Goal: Task Accomplishment & Management: Manage account settings

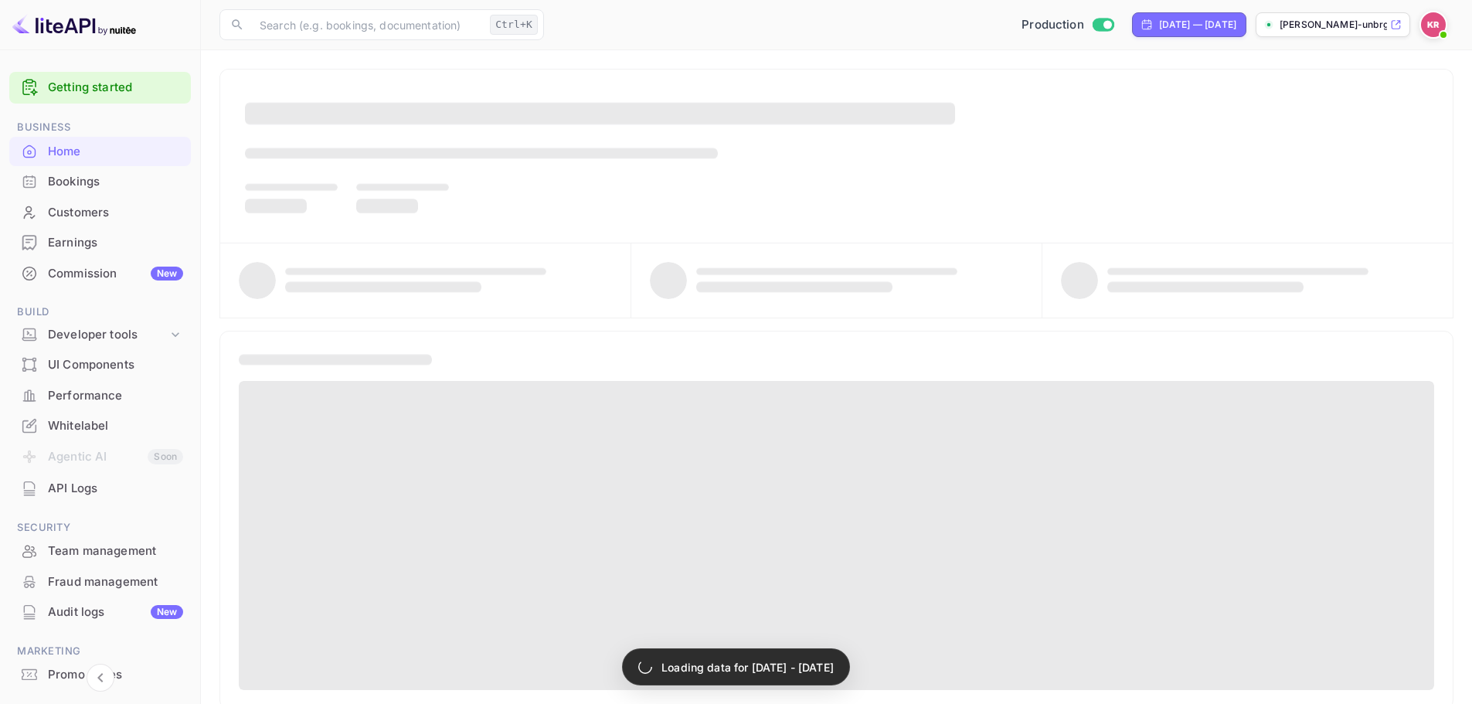
click at [121, 181] on div "Bookings" at bounding box center [115, 182] width 135 height 18
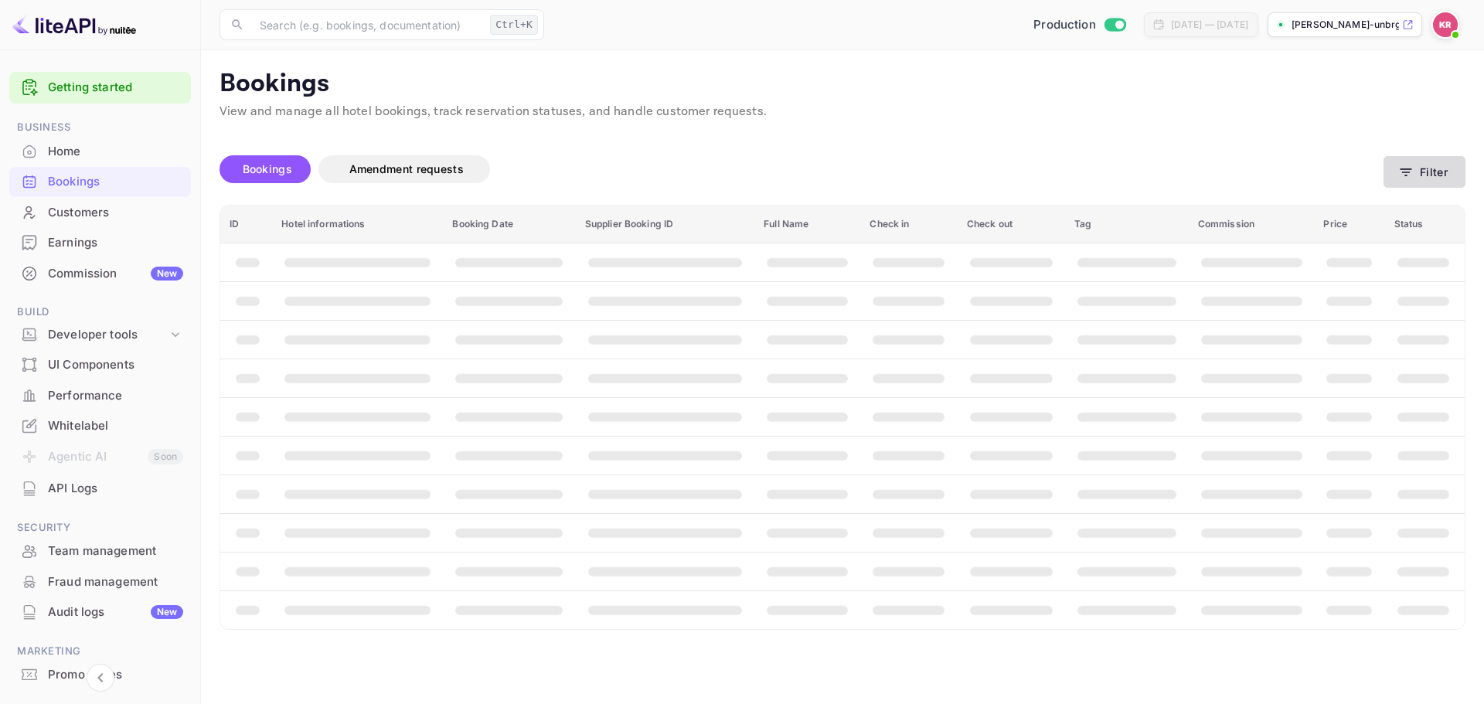
click at [1426, 164] on button "Filter" at bounding box center [1425, 172] width 82 height 32
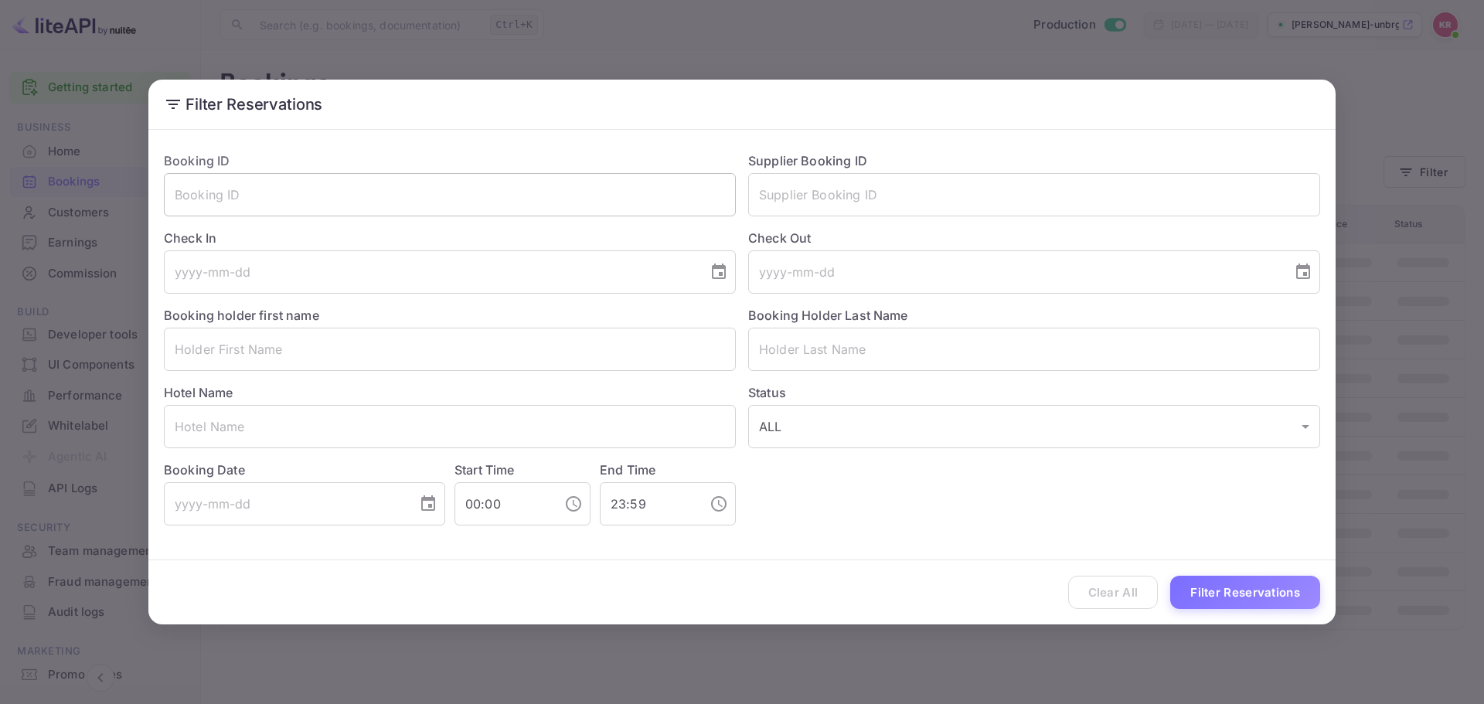
click at [322, 204] on input "text" at bounding box center [450, 194] width 572 height 43
paste input "G-_GSP2gD"
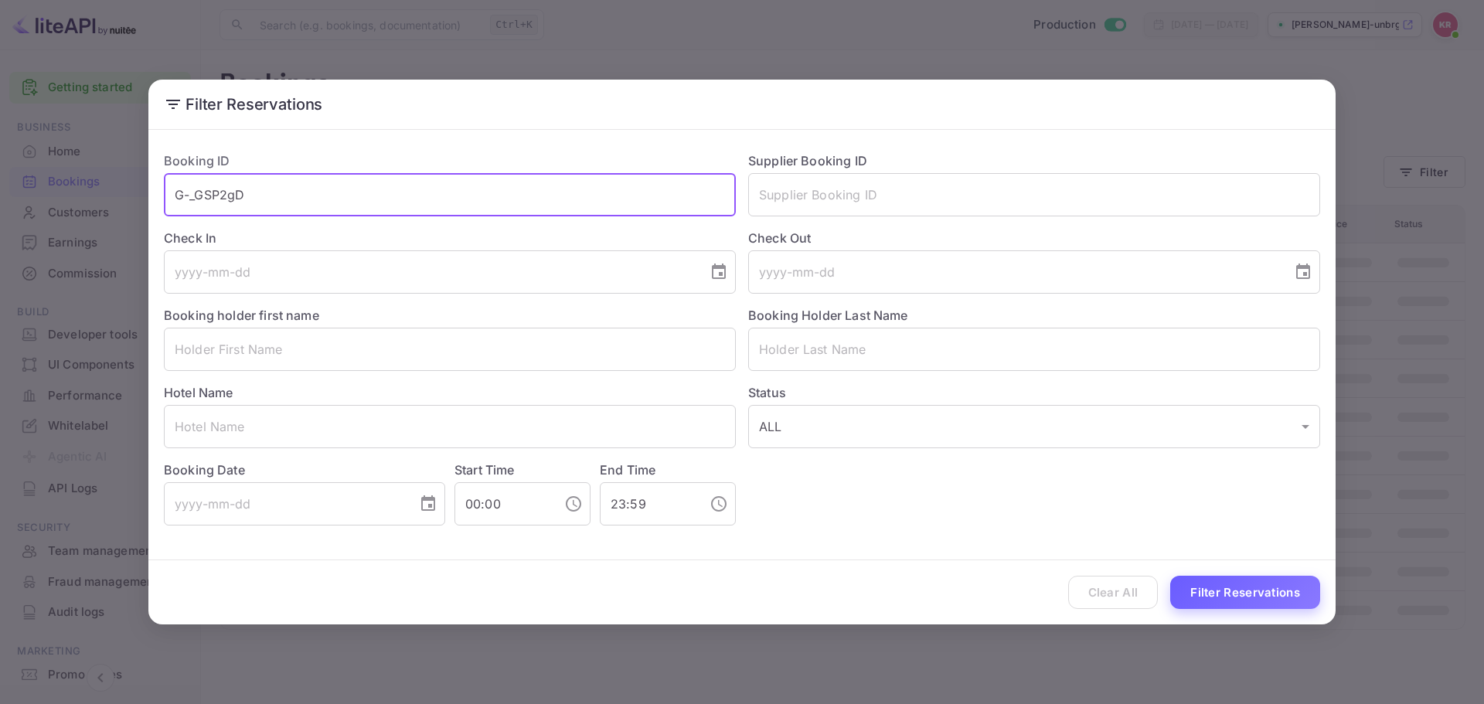
type input "G-_GSP2gD"
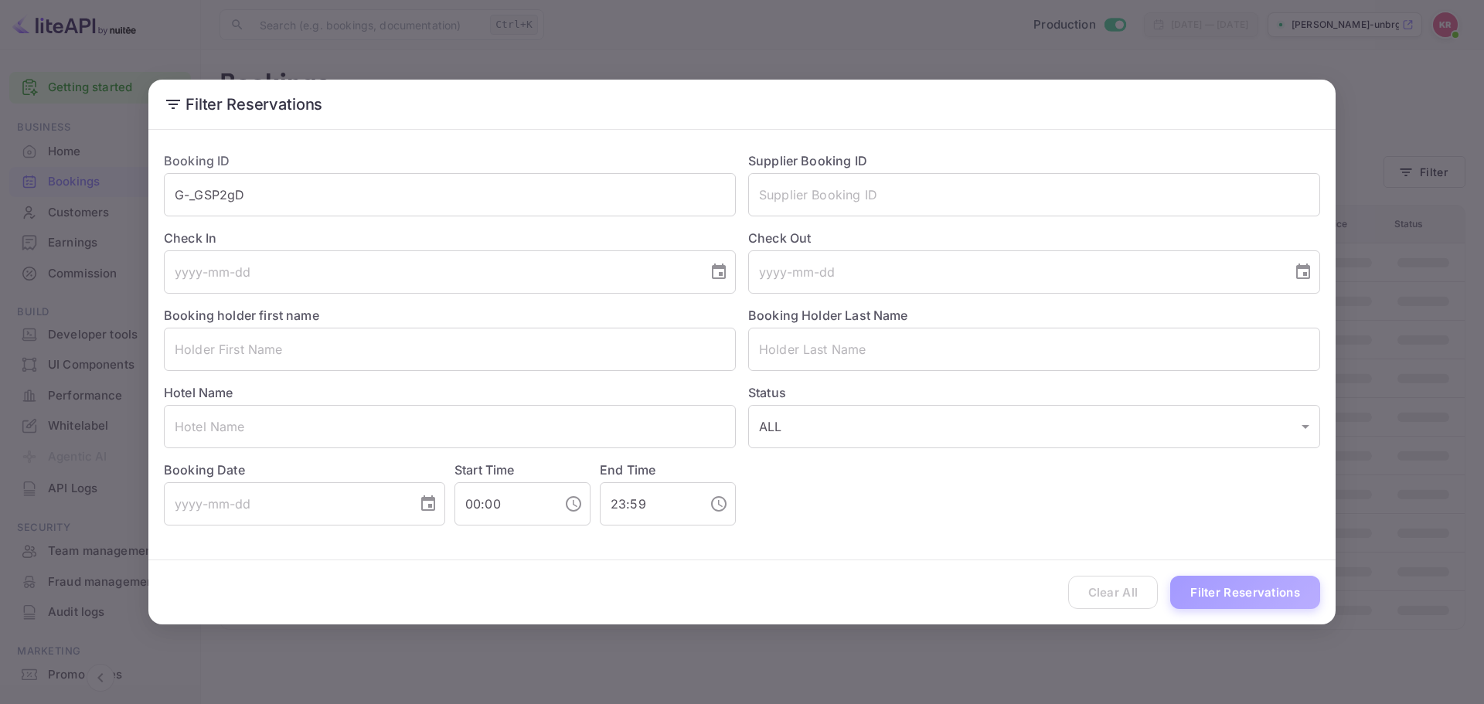
click at [1282, 580] on button "Filter Reservations" at bounding box center [1245, 592] width 150 height 33
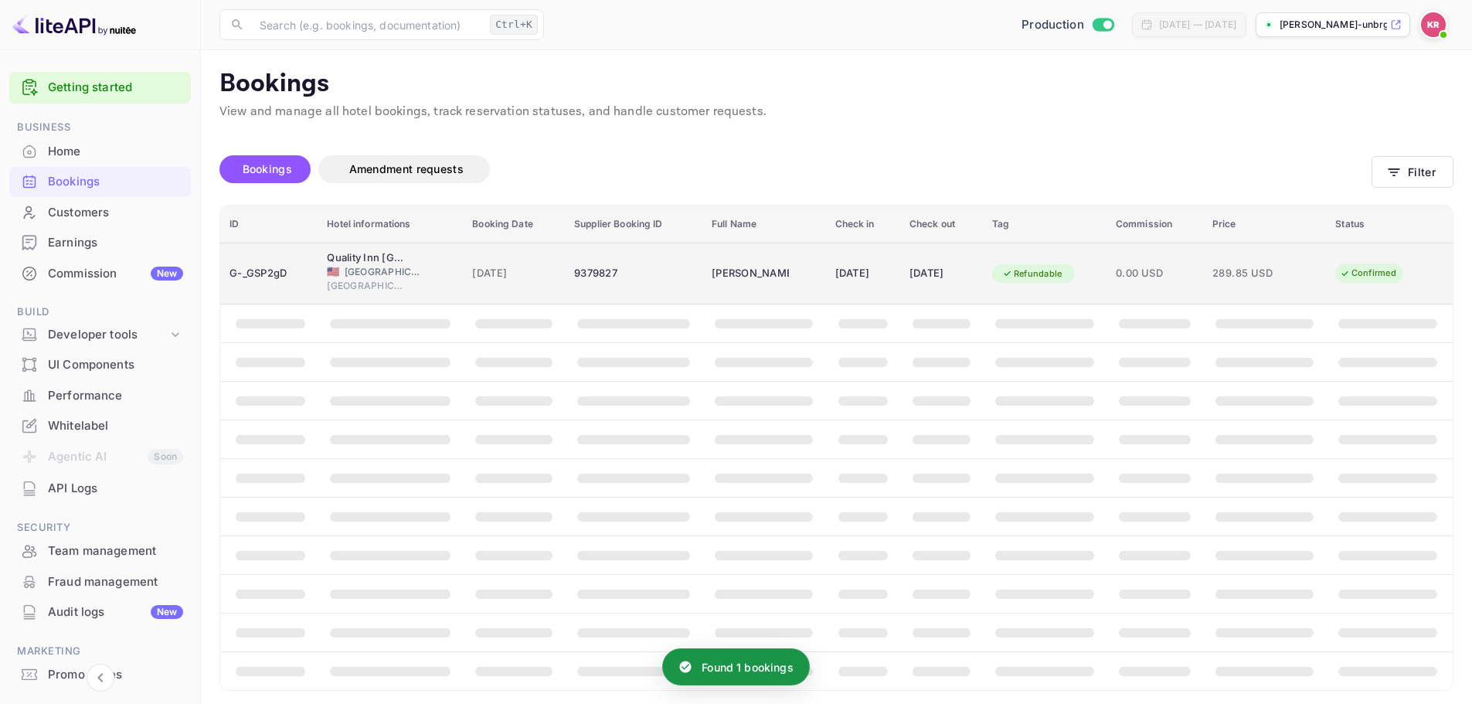
click at [542, 260] on td "[DATE]" at bounding box center [514, 274] width 102 height 62
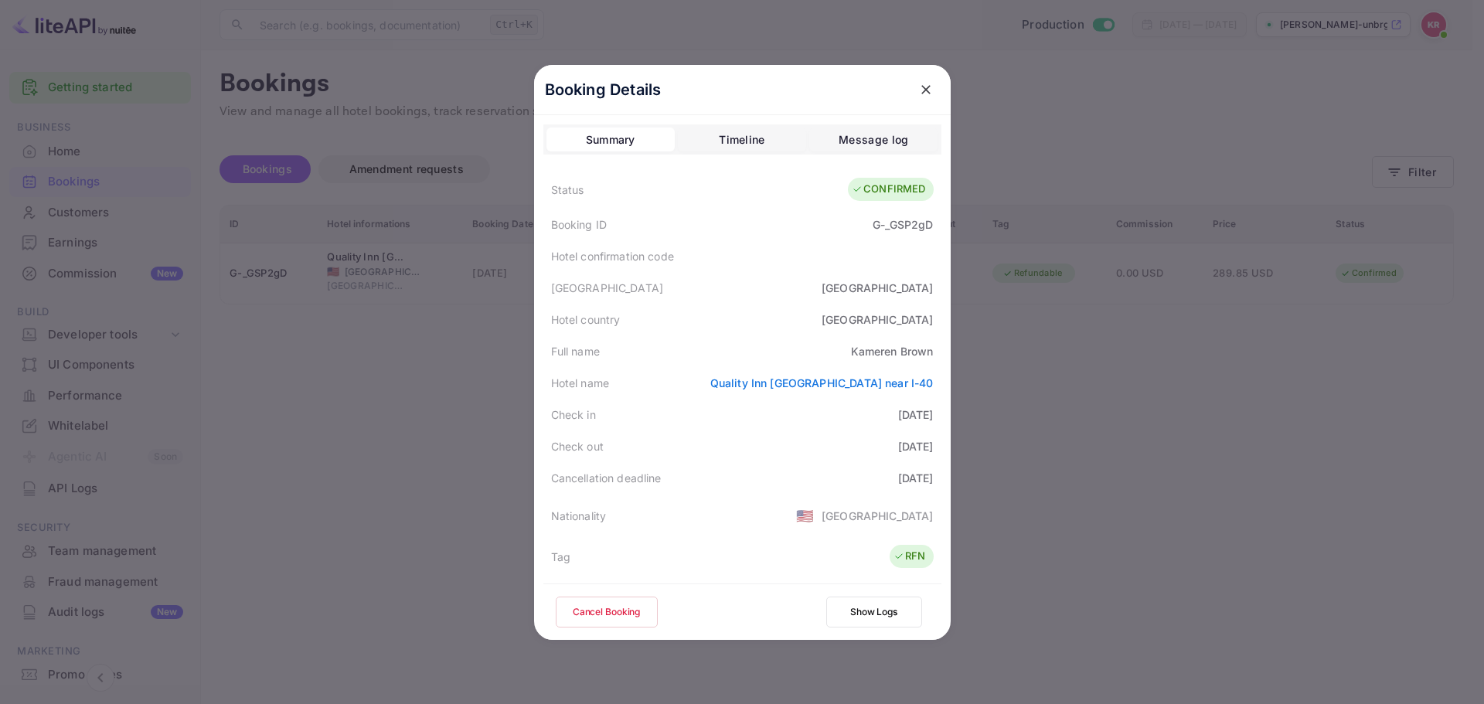
click at [570, 622] on button "Cancel Booking" at bounding box center [607, 612] width 102 height 31
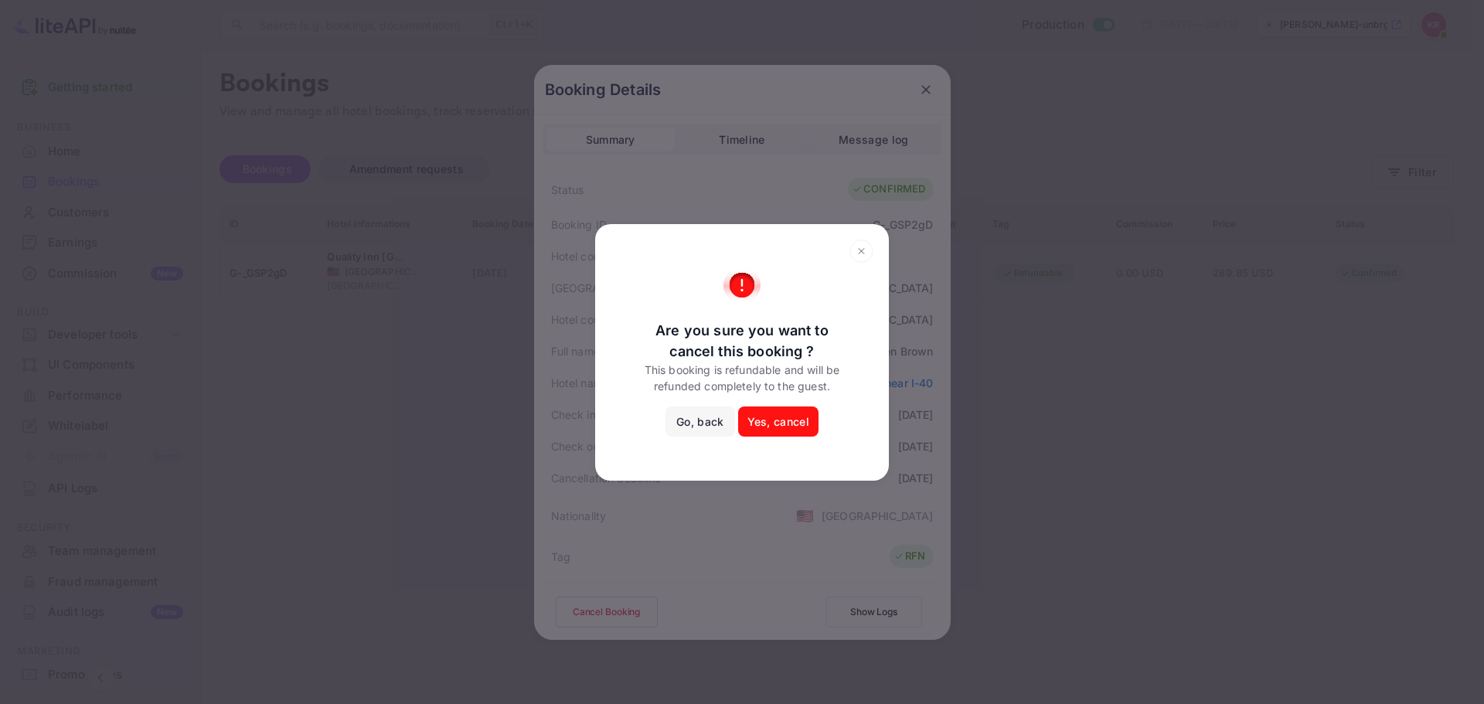
click at [799, 424] on button "Yes, cancel" at bounding box center [778, 422] width 80 height 31
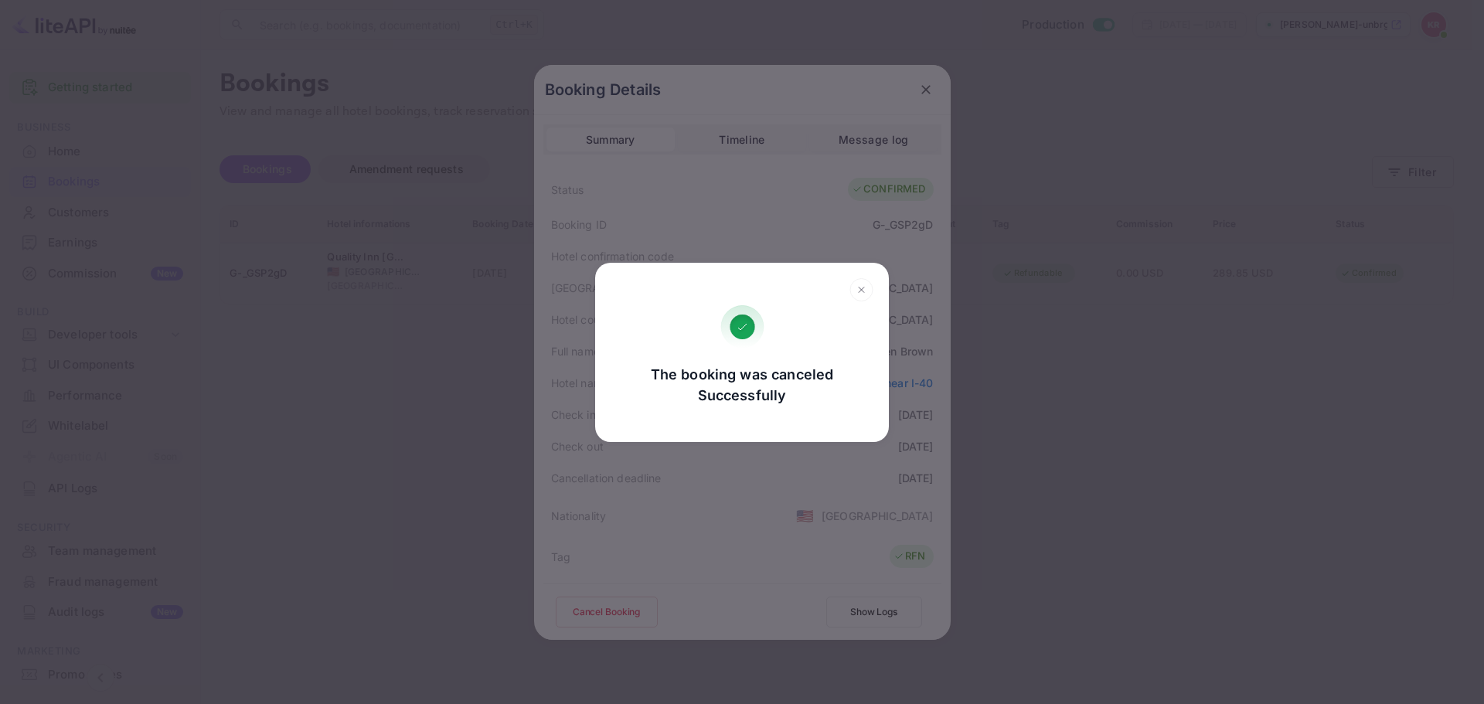
click at [641, 399] on div "The booking was canceled Successfully Go, back Yes, cancel" at bounding box center [742, 355] width 263 height 100
click at [628, 519] on div "The booking was canceled Successfully Go, back Yes, cancel" at bounding box center [742, 352] width 1484 height 704
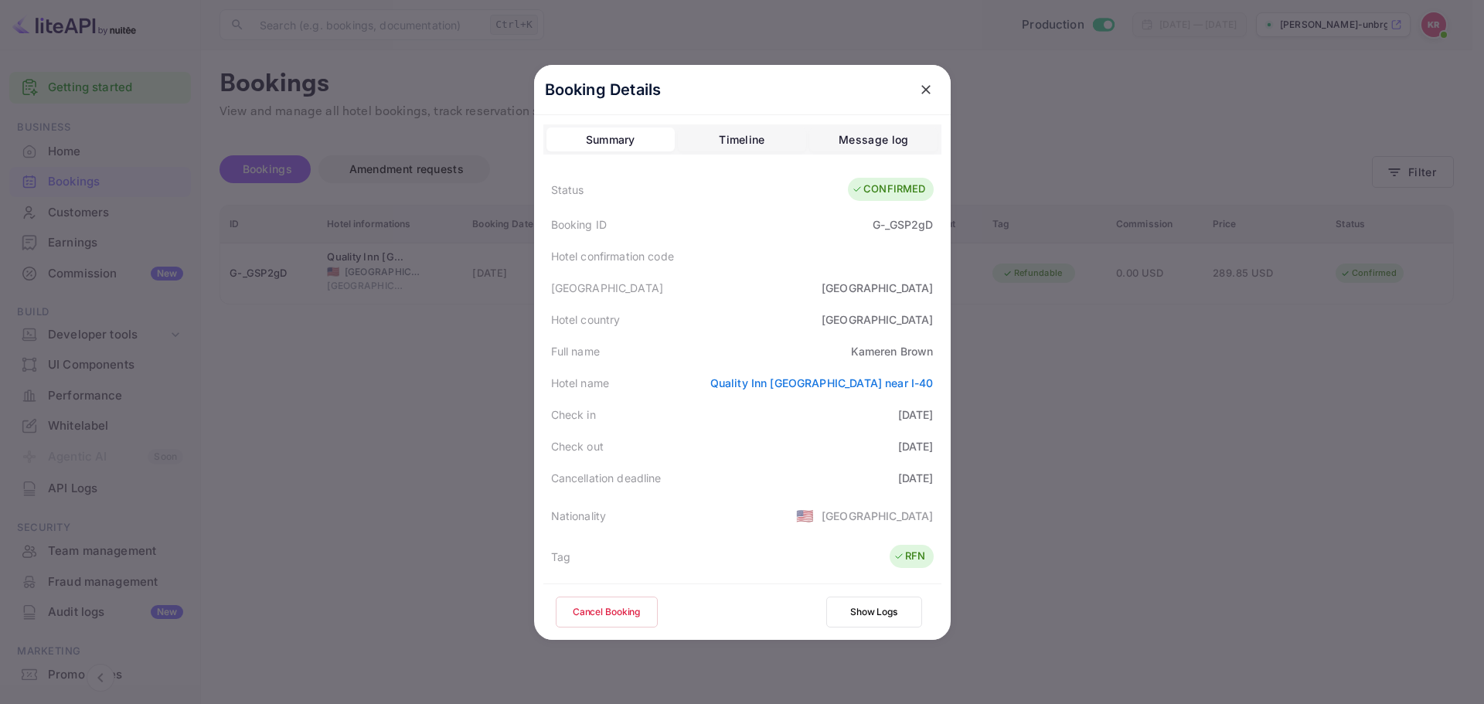
click at [890, 223] on div "G-_GSP2gD" at bounding box center [903, 224] width 60 height 16
copy div "G-_GSP2gD"
click at [924, 88] on icon "close" at bounding box center [925, 89] width 15 height 15
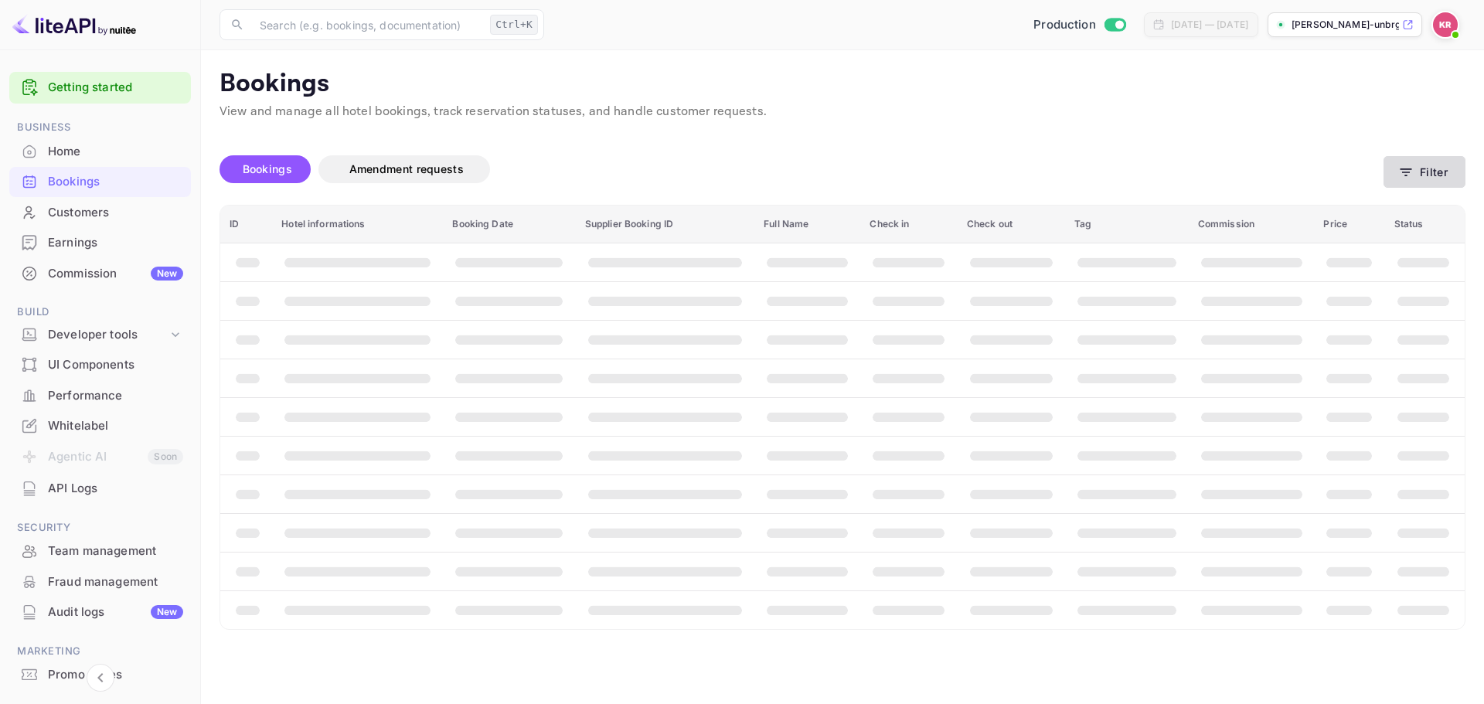
click at [1428, 171] on button "Filter" at bounding box center [1425, 172] width 82 height 32
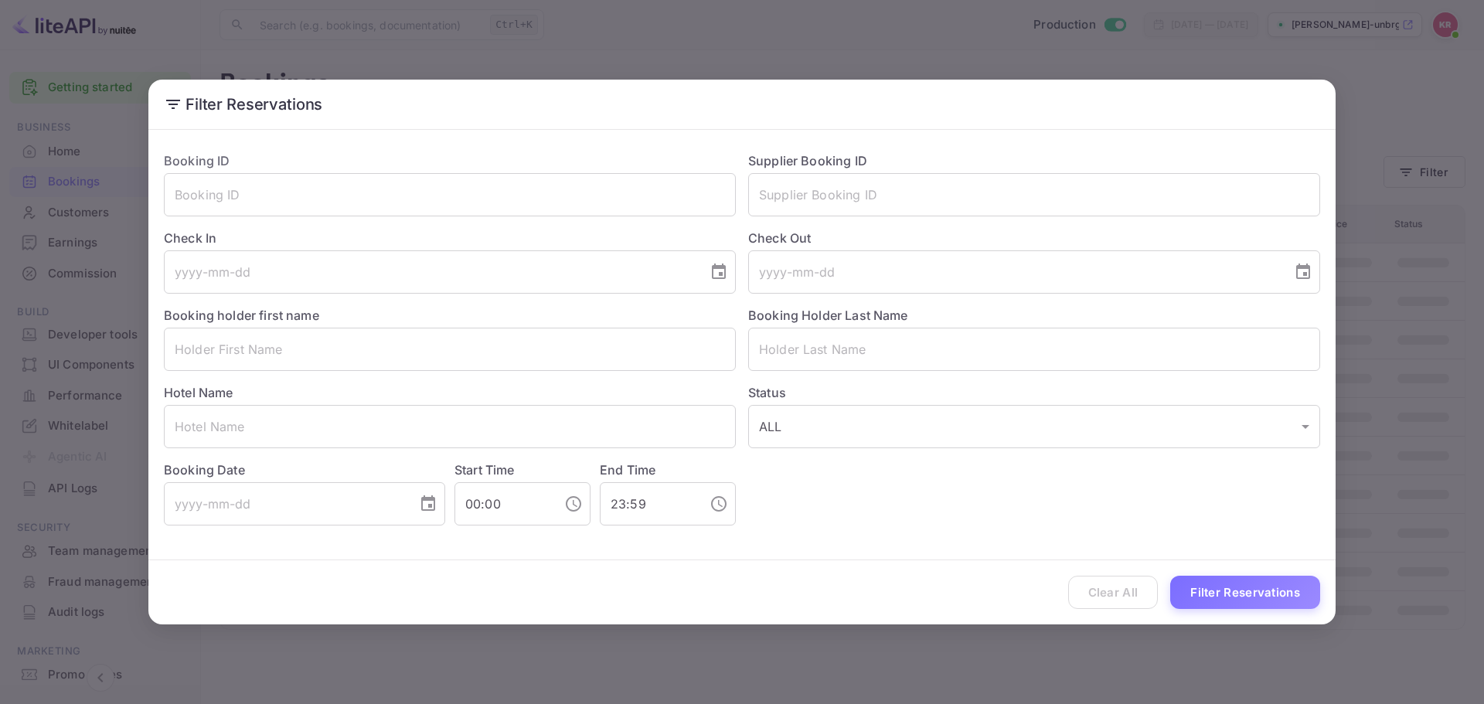
drag, startPoint x: 421, startPoint y: 197, endPoint x: 548, endPoint y: 230, distance: 131.0
click at [424, 204] on input "text" at bounding box center [450, 194] width 572 height 43
paste input "G-_GSP2gD"
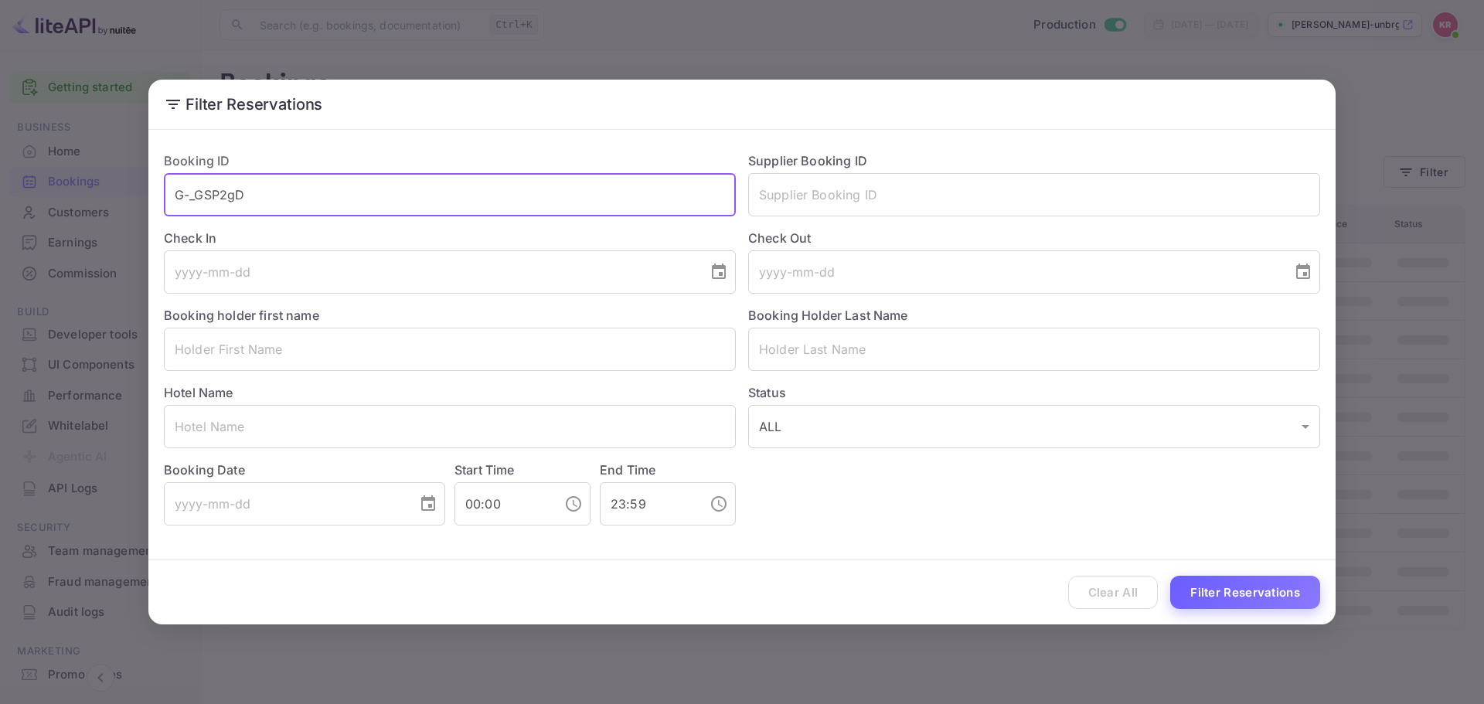
type input "G-_GSP2gD"
click at [1270, 591] on button "Filter Reservations" at bounding box center [1245, 592] width 150 height 33
